Goal: Transaction & Acquisition: Purchase product/service

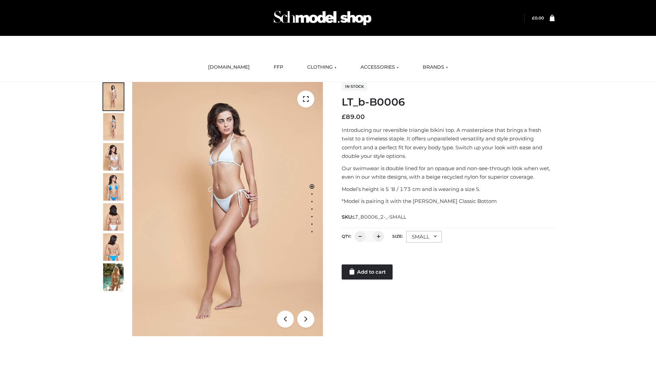
click at [368, 272] on link "Add to cart" at bounding box center [367, 272] width 51 height 15
